Goal: Find specific page/section: Find specific page/section

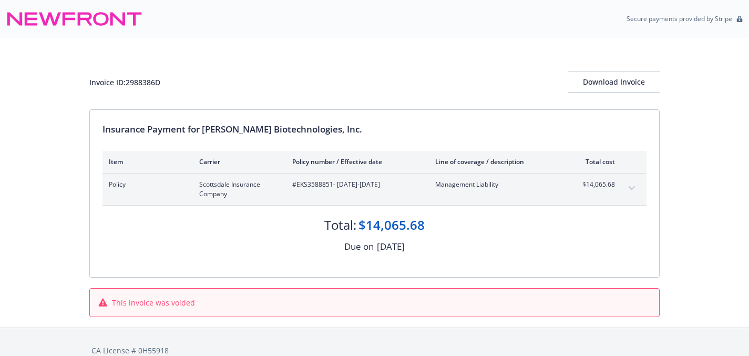
click at [627, 187] on button "expand content" at bounding box center [631, 188] width 17 height 17
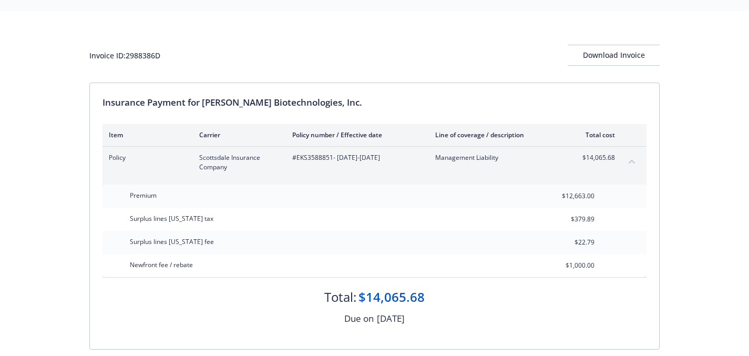
scroll to position [87, 0]
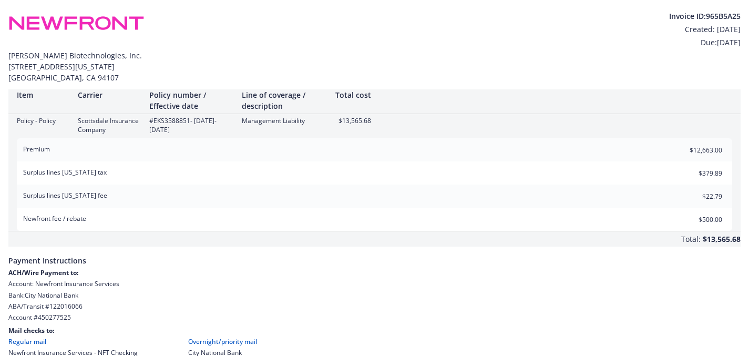
scroll to position [109, 0]
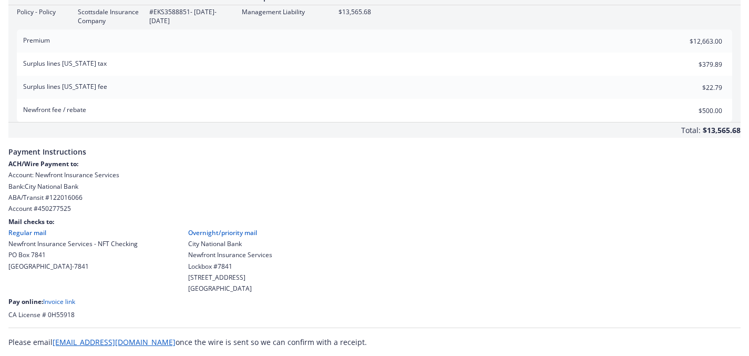
click at [62, 301] on link "Invoice link" at bounding box center [59, 301] width 32 height 9
